Goal: Information Seeking & Learning: Learn about a topic

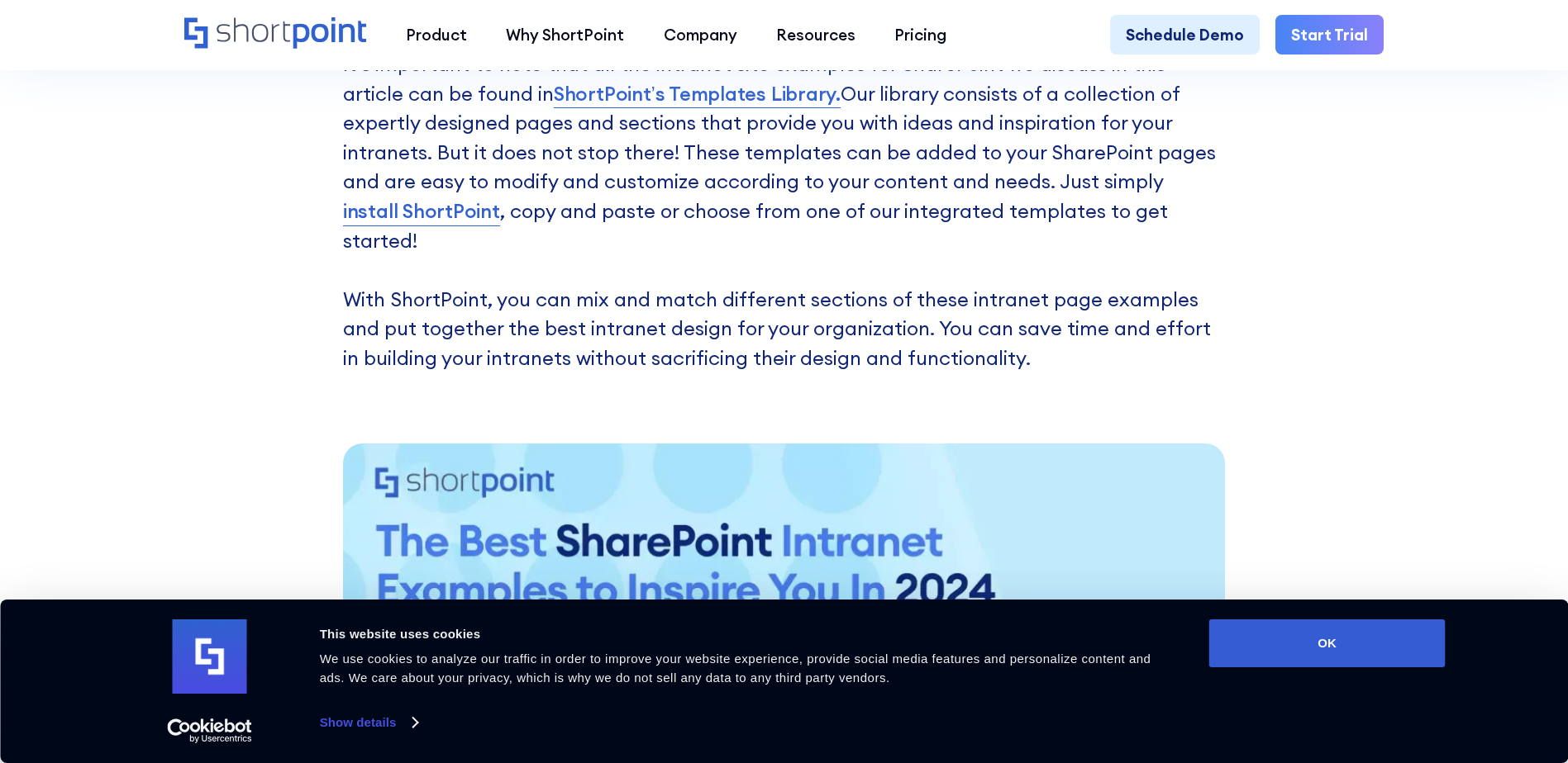
scroll to position [1074, 0]
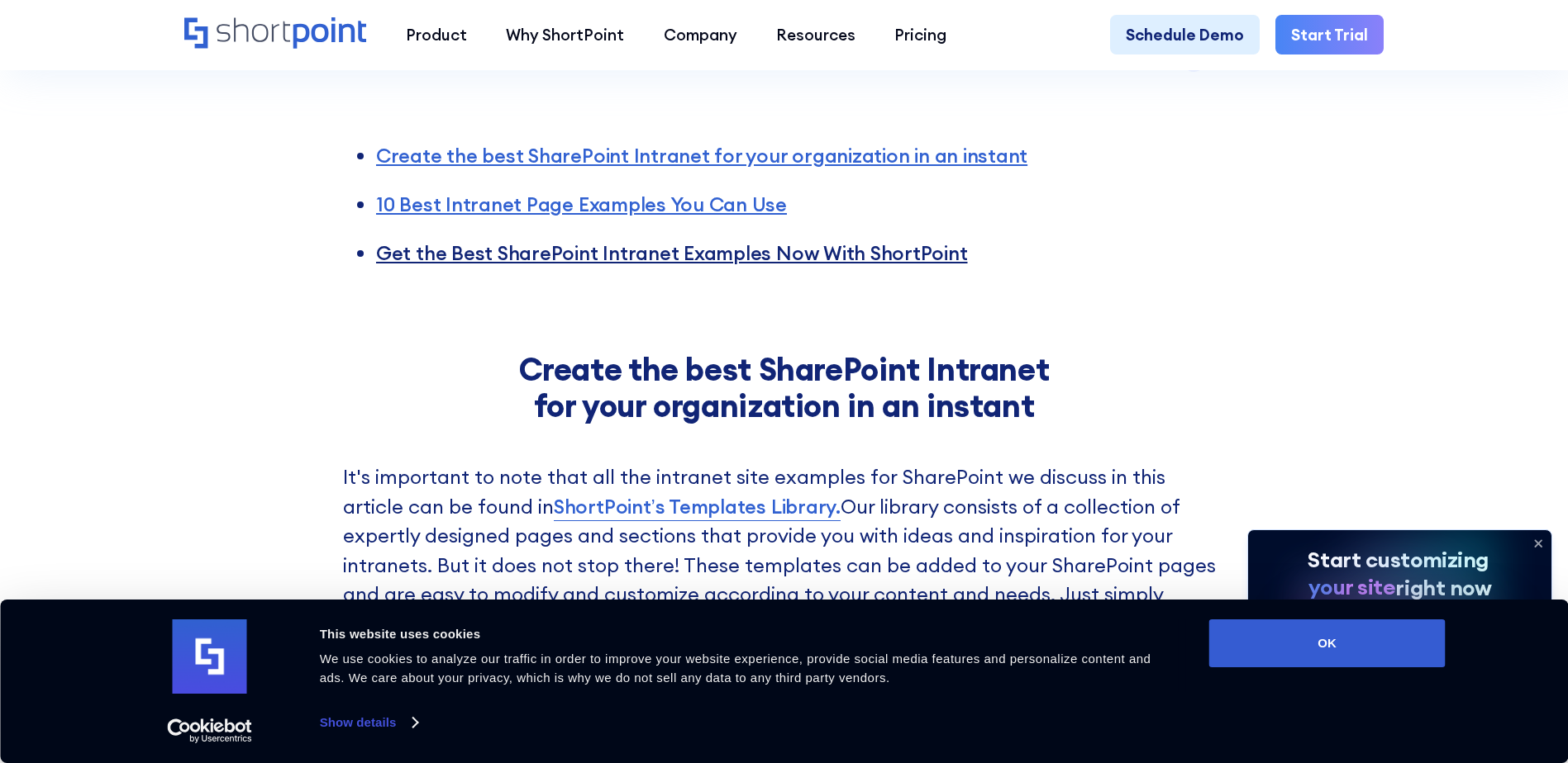
click at [593, 240] on link "Get the Best SharePoint Intranet Examples Now With ShortPoint" at bounding box center [671, 252] width 592 height 25
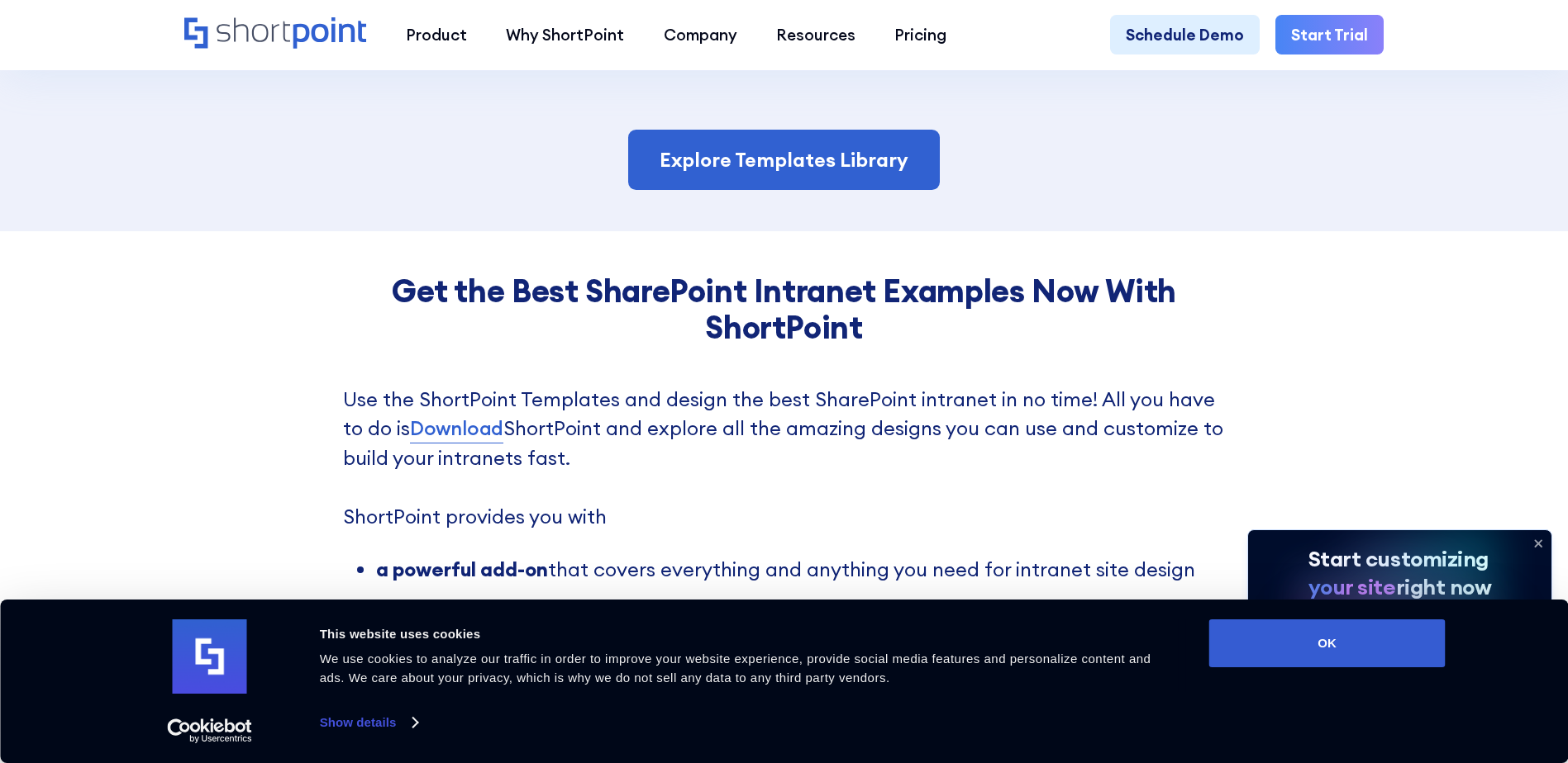
scroll to position [3554, 0]
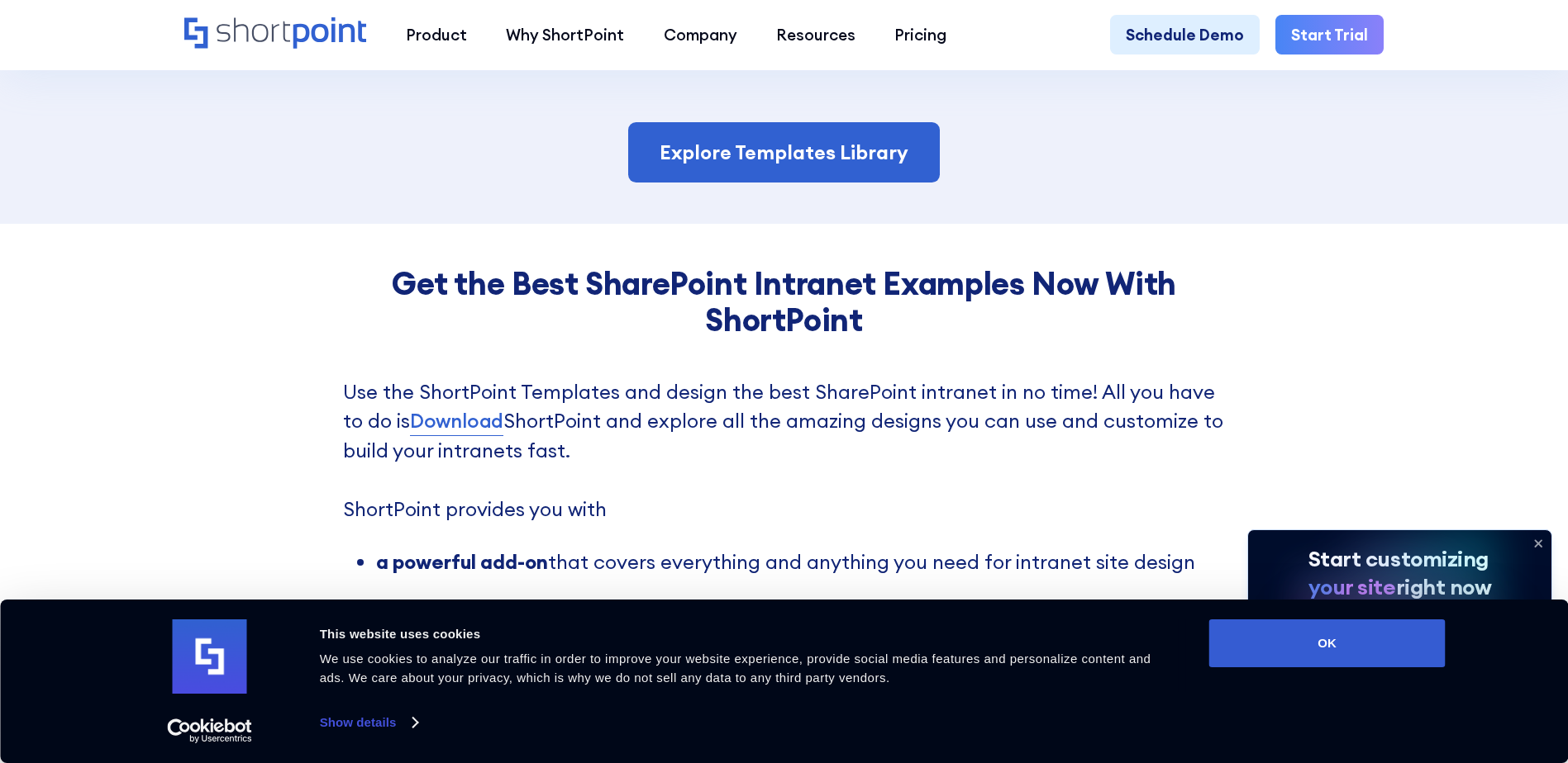
click at [1534, 537] on icon at bounding box center [1538, 544] width 26 height 26
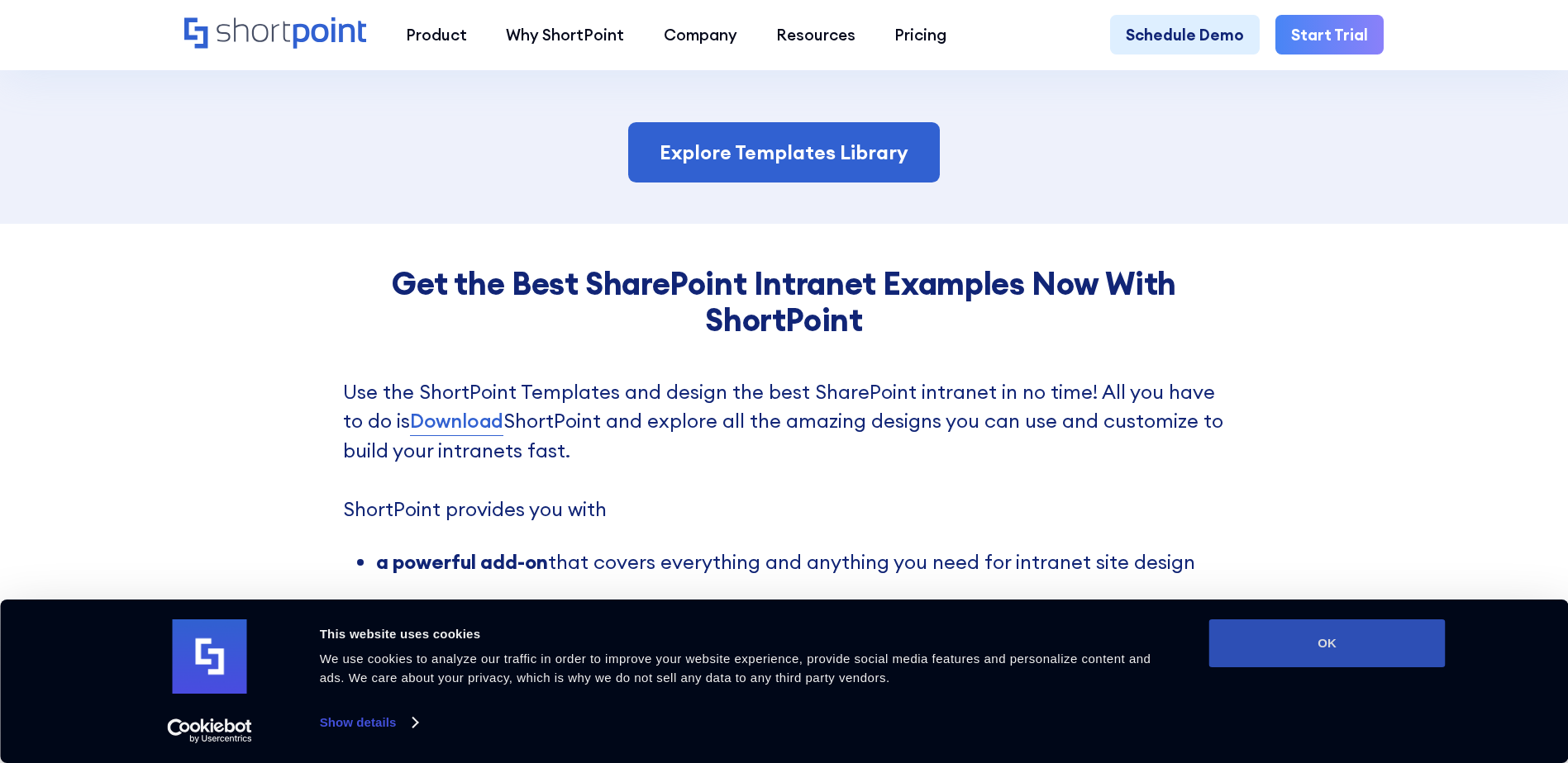
click at [1370, 664] on button "OK" at bounding box center [1327, 643] width 236 height 48
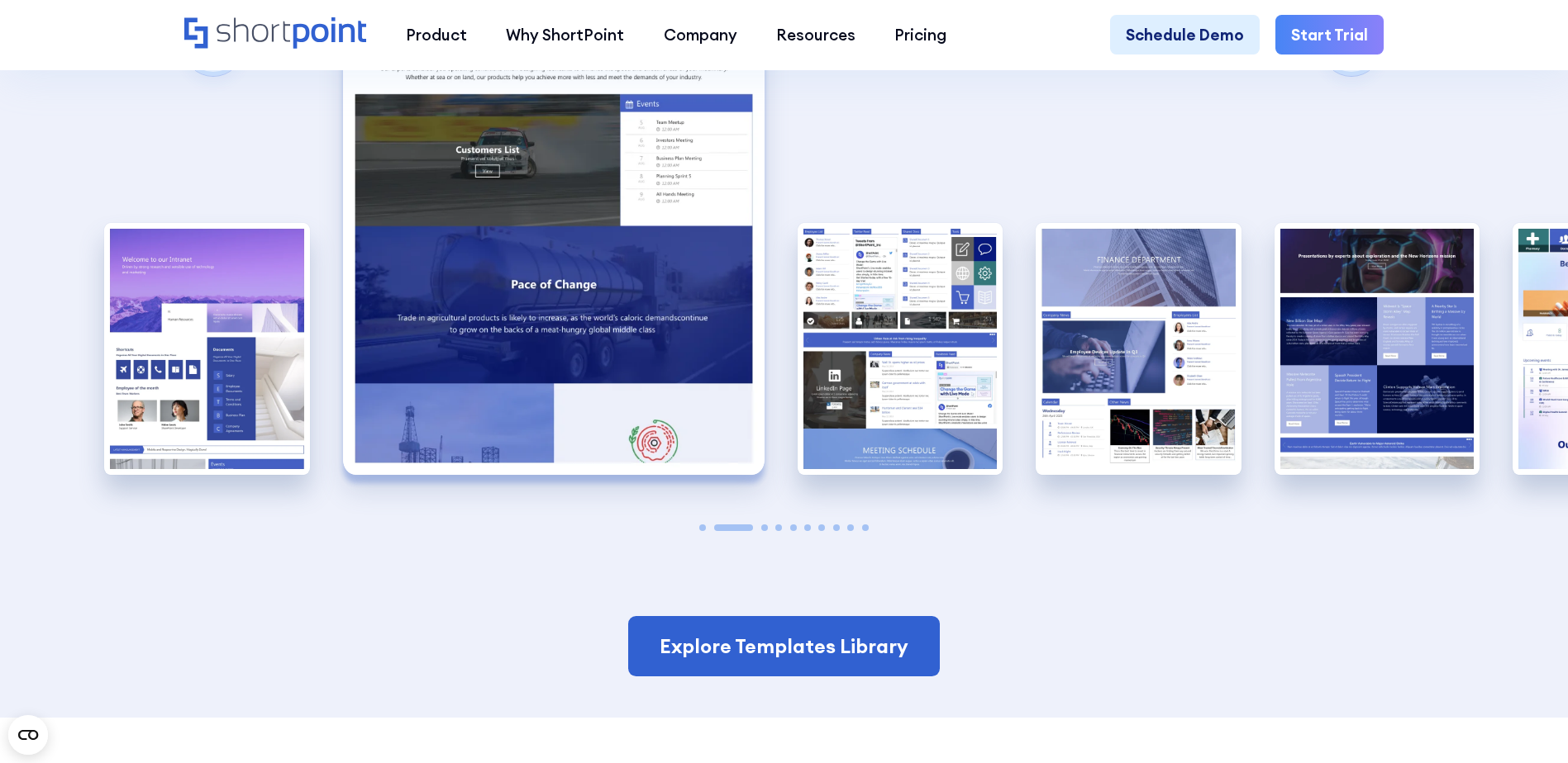
scroll to position [3058, 0]
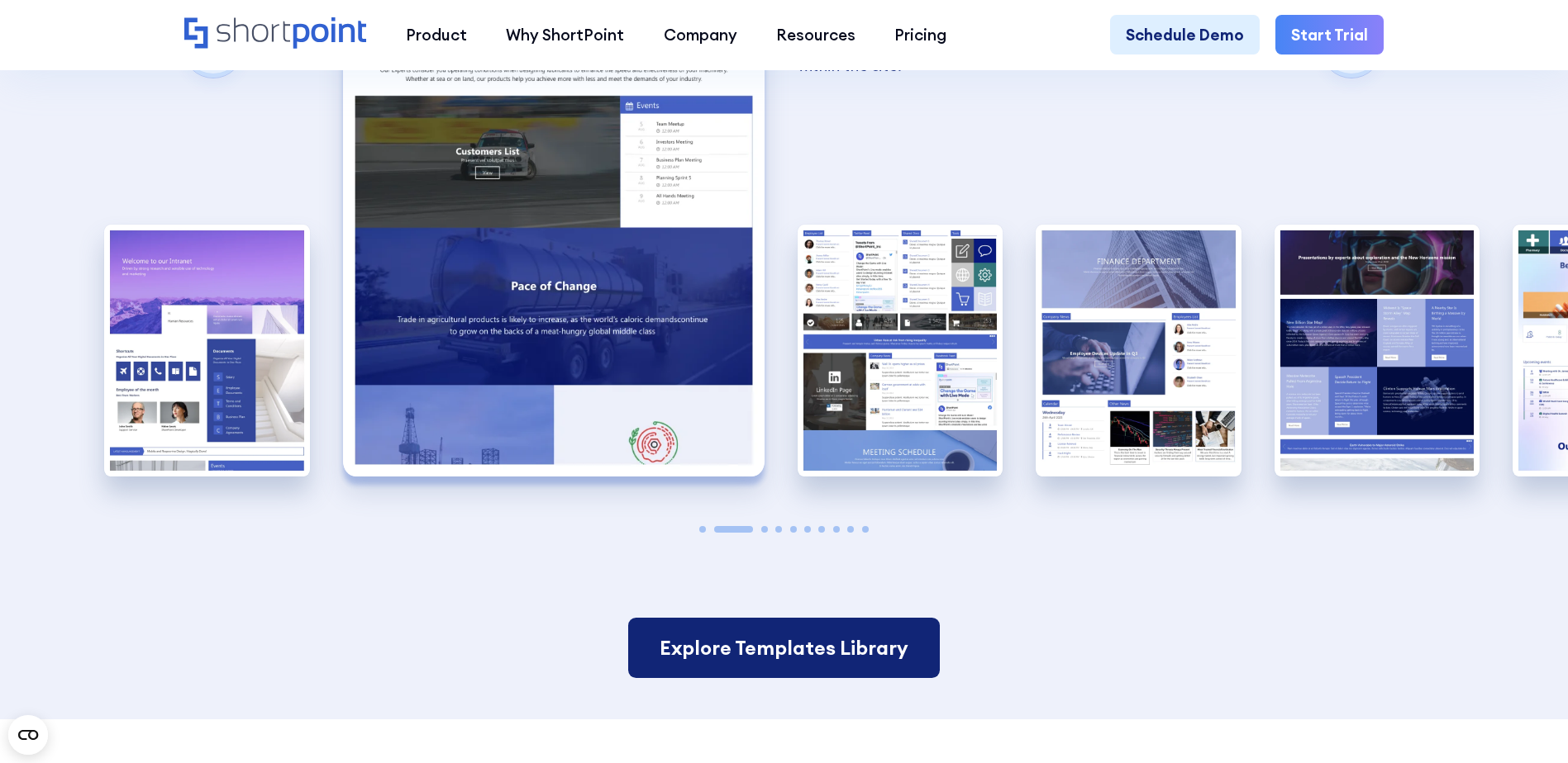
click at [800, 618] on link "Explore Templates Library" at bounding box center [783, 648] width 311 height 61
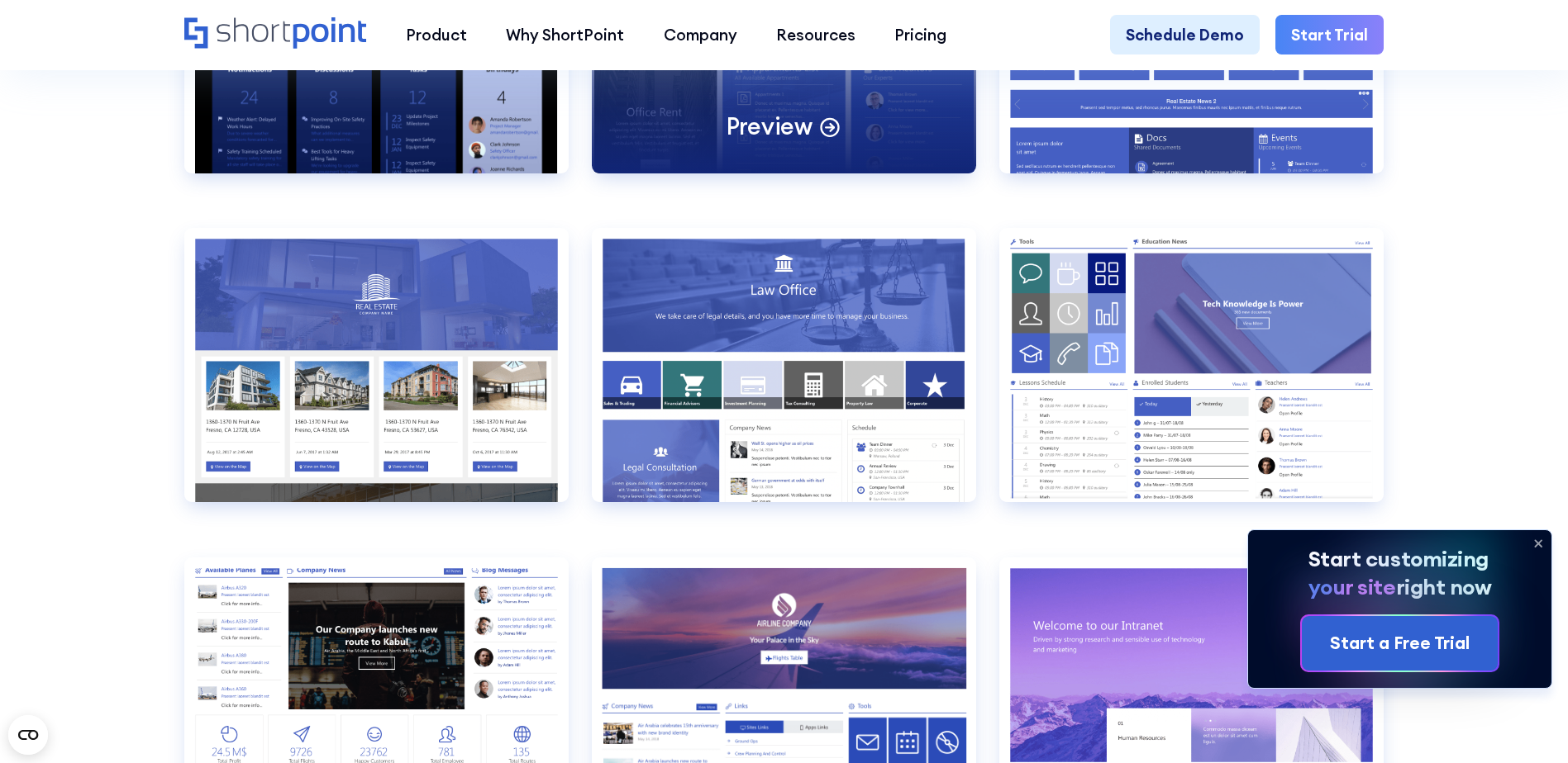
scroll to position [1983, 0]
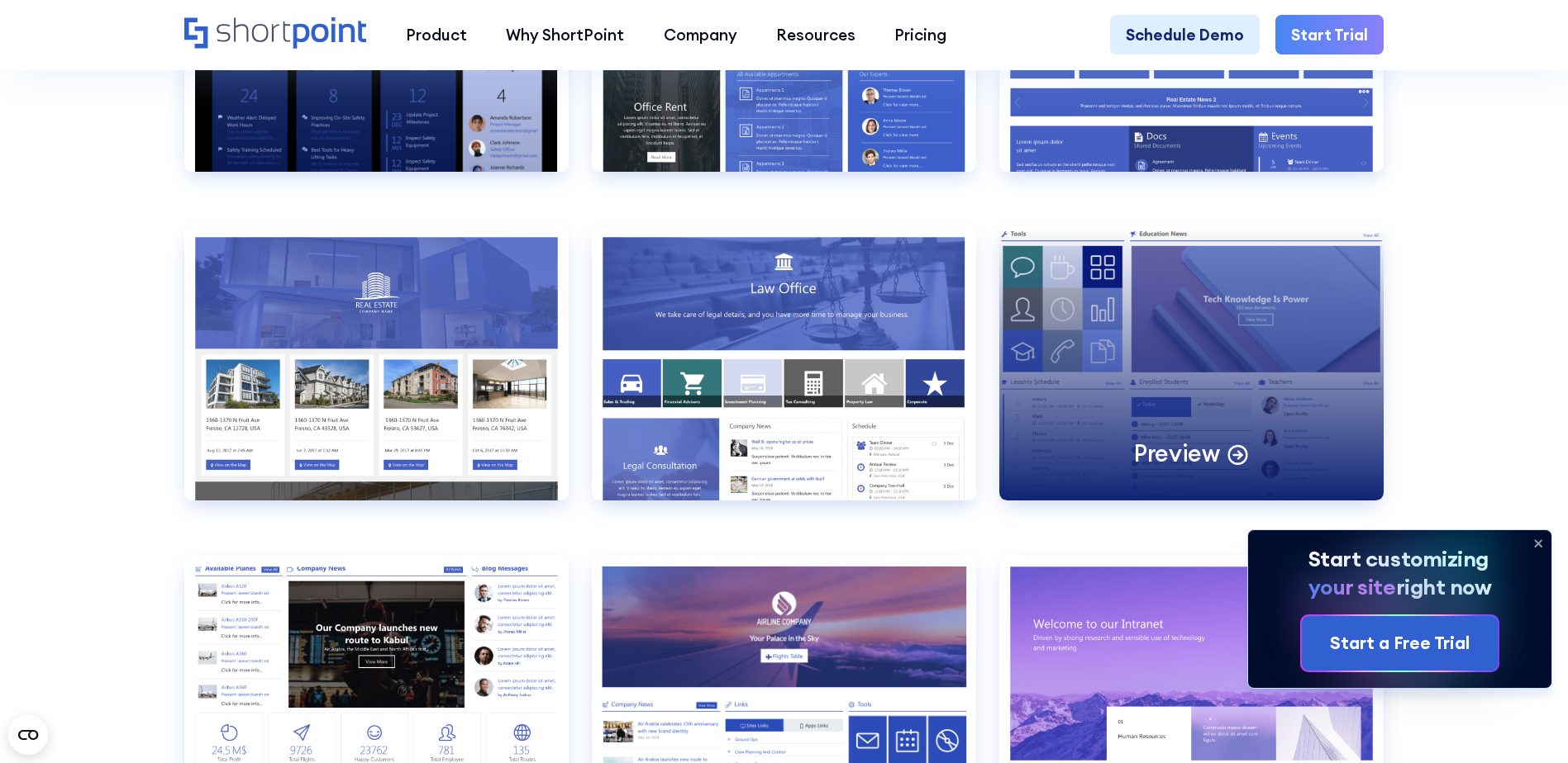
click at [1077, 364] on div "Preview" at bounding box center [1190, 363] width 384 height 275
